Goal: Task Accomplishment & Management: Use online tool/utility

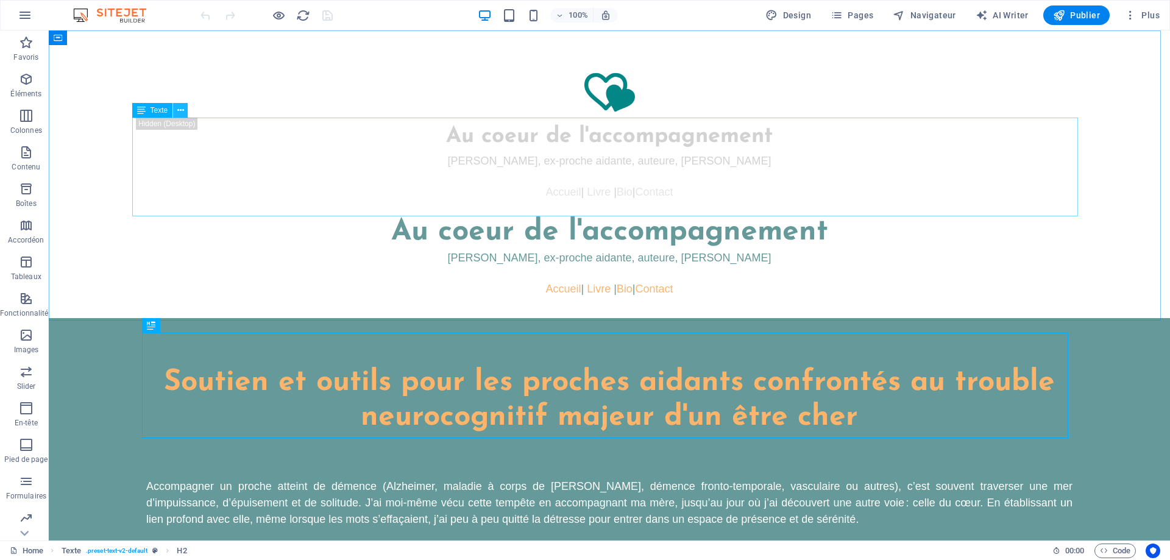
click at [177, 104] on icon at bounding box center [180, 110] width 7 height 13
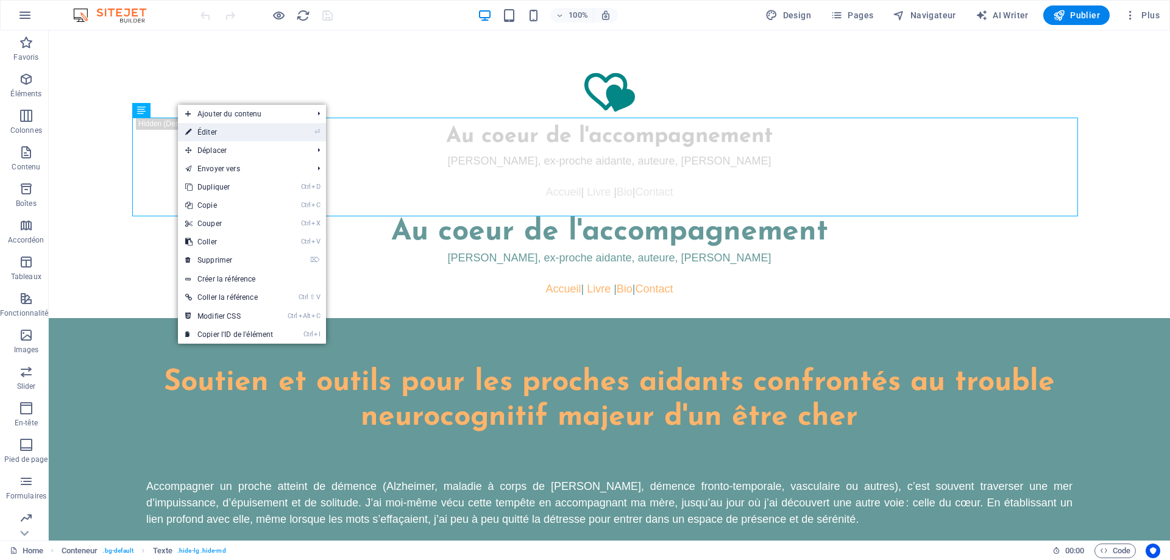
click at [203, 130] on link "⏎ Éditer" at bounding box center [229, 132] width 102 height 18
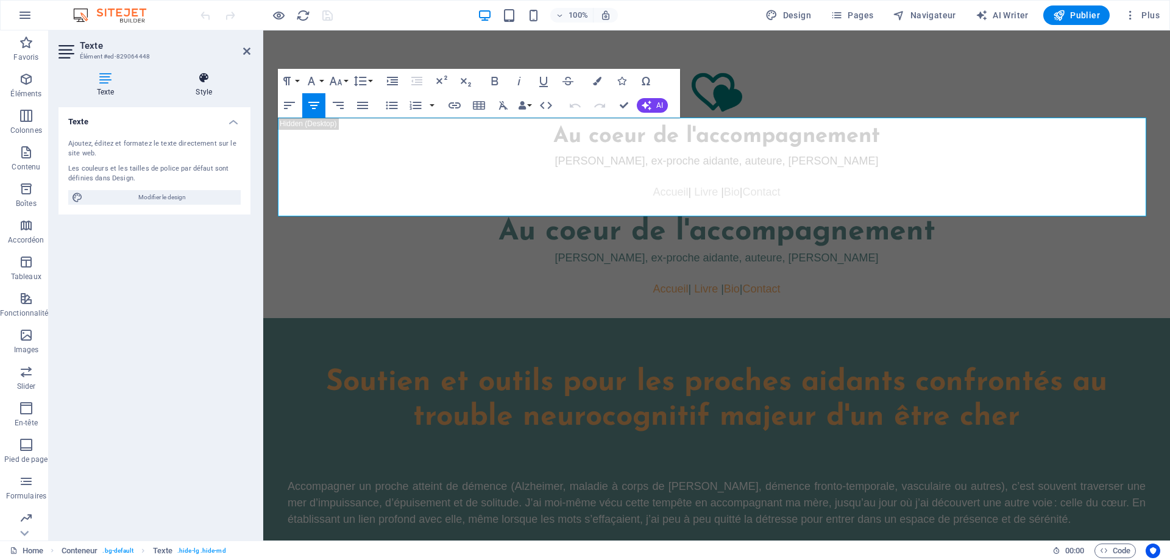
click at [200, 76] on icon at bounding box center [204, 78] width 93 height 12
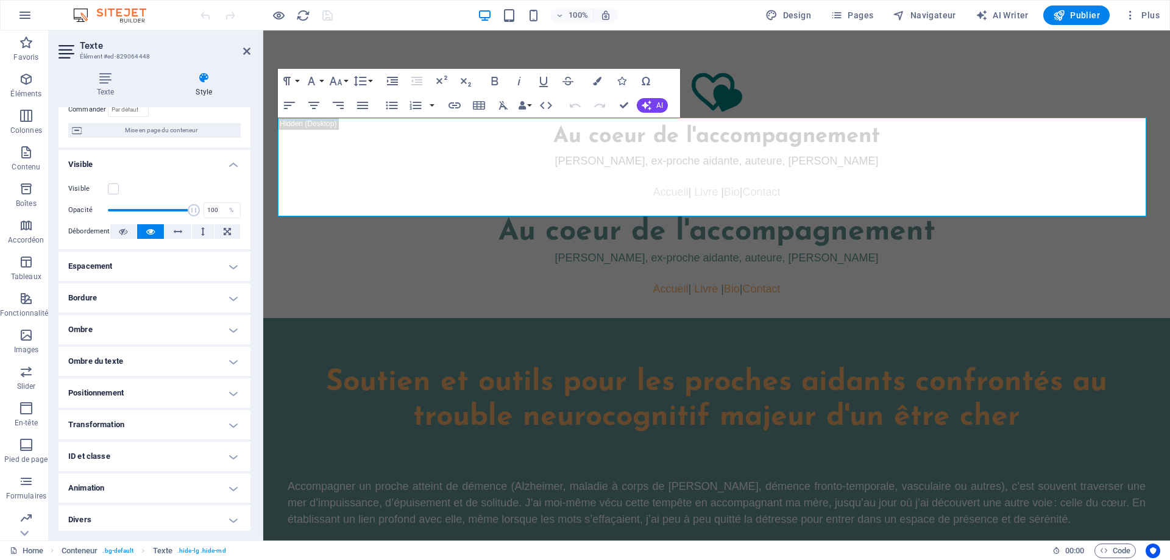
scroll to position [102, 0]
click at [179, 426] on h4 "Transformation" at bounding box center [154, 420] width 192 height 29
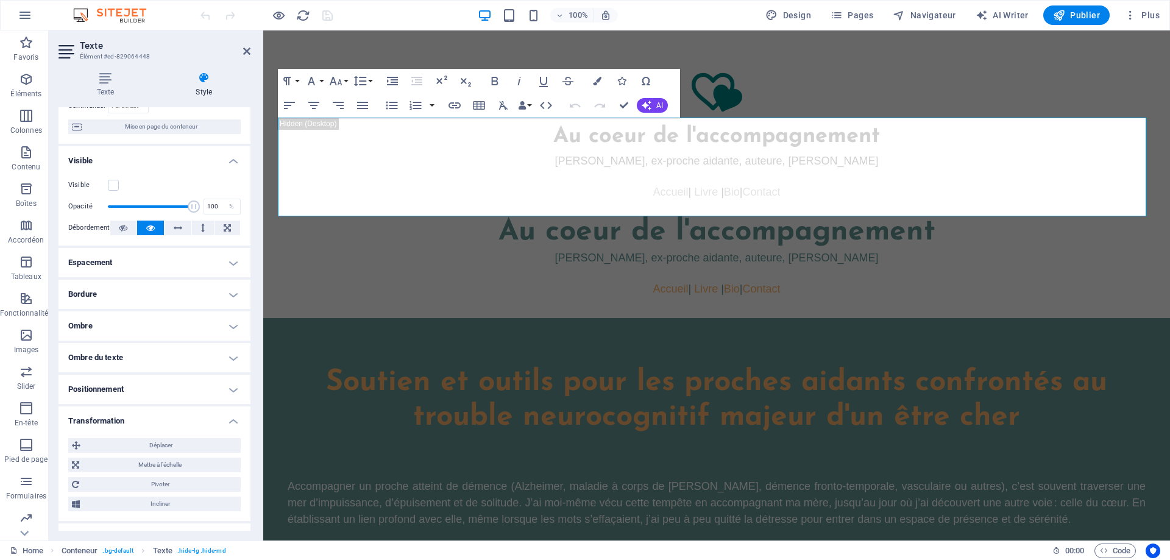
click at [179, 426] on h4 "Transformation" at bounding box center [154, 417] width 192 height 22
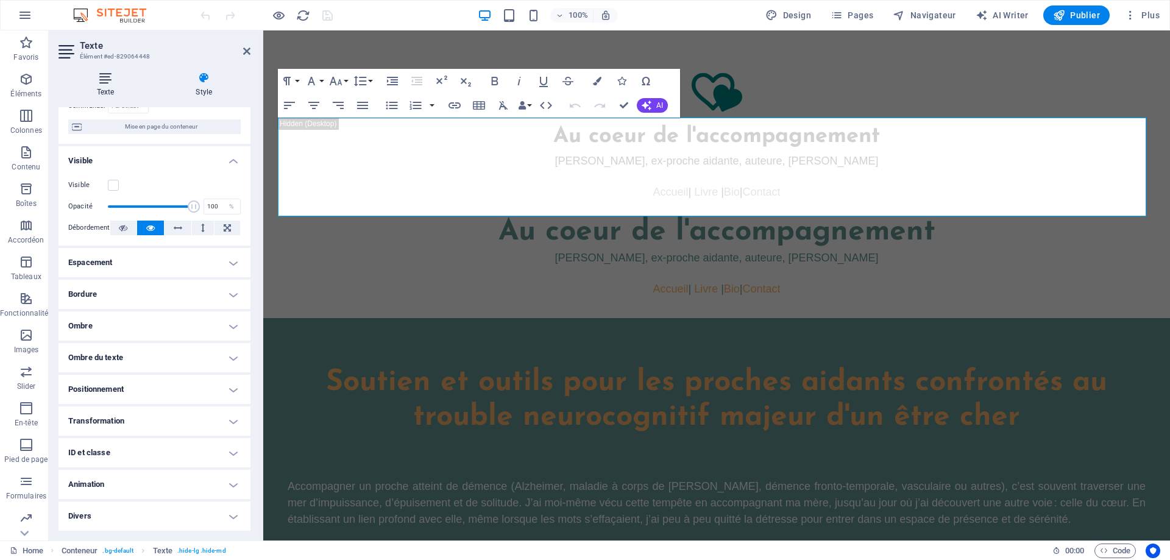
click at [107, 77] on icon at bounding box center [105, 78] width 94 height 12
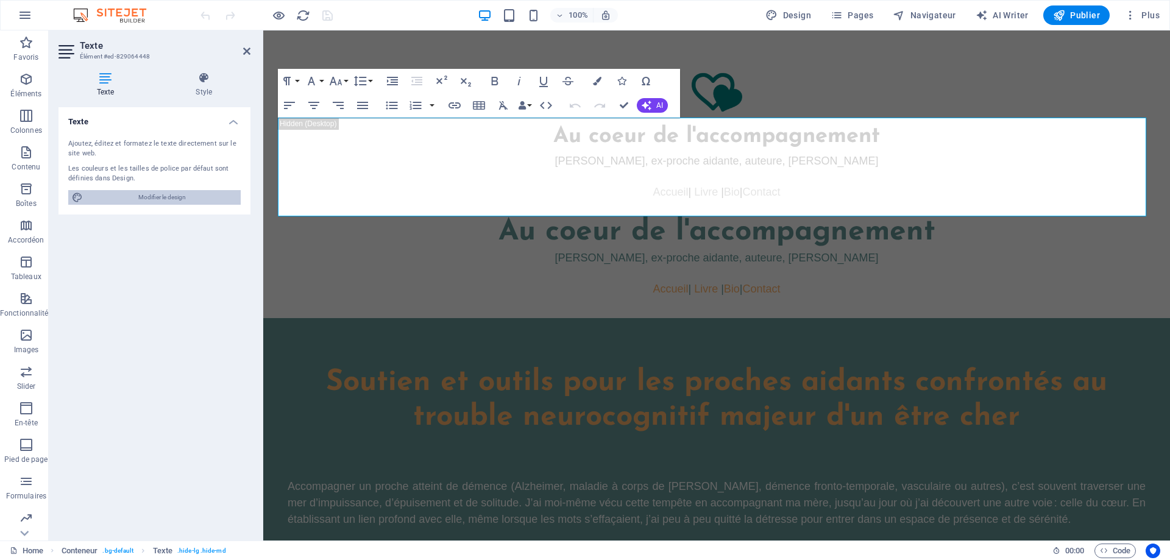
click at [177, 199] on span "Modifier le design" at bounding box center [162, 197] width 150 height 15
select select "px"
select select "400"
select select "px"
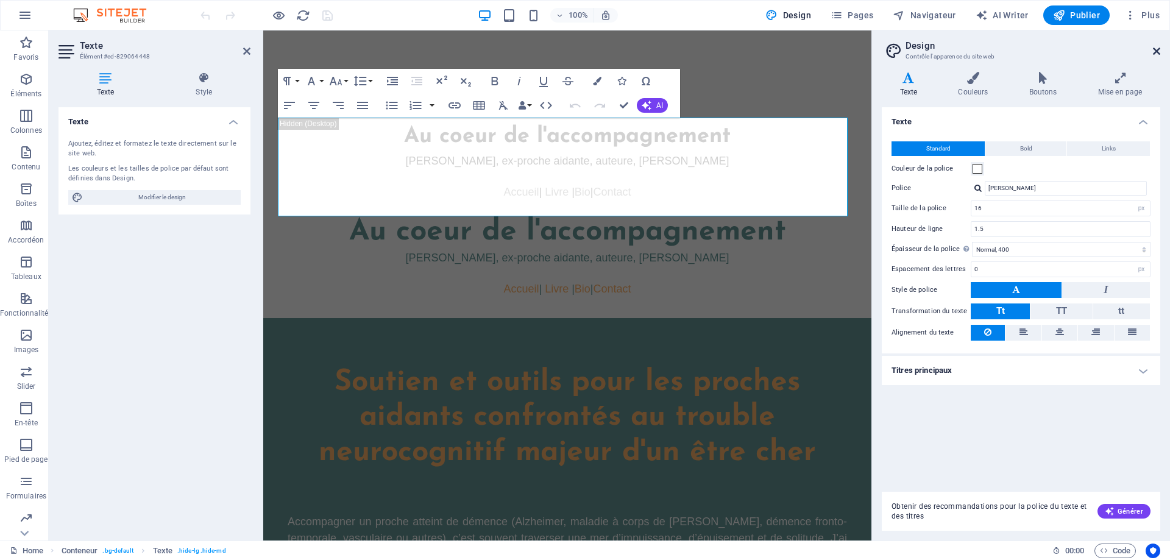
click at [1158, 46] on icon at bounding box center [1156, 51] width 7 height 10
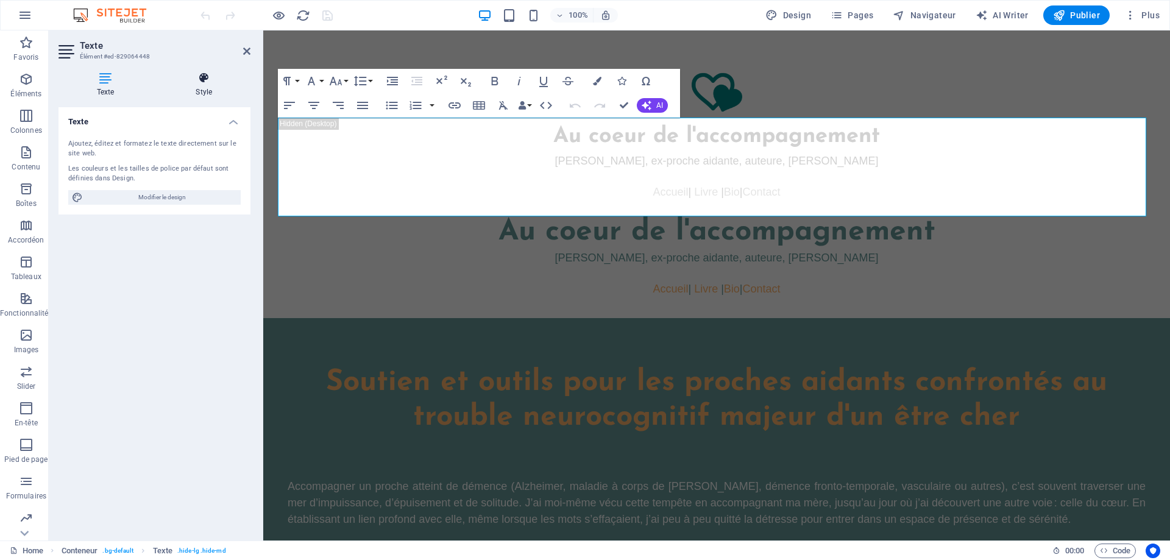
click at [208, 81] on icon at bounding box center [204, 78] width 93 height 12
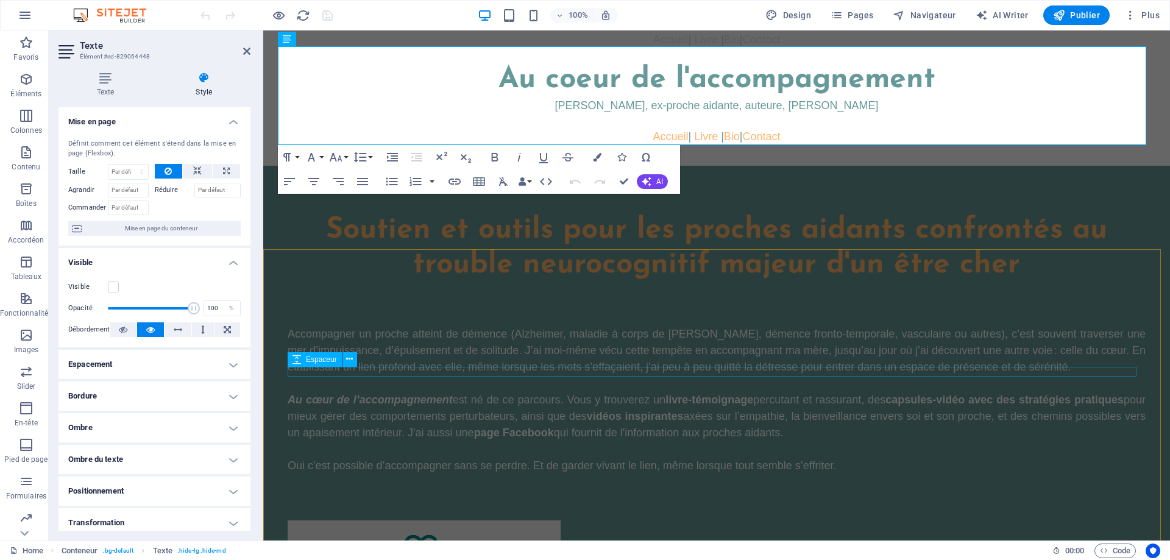
scroll to position [0, 0]
